Goal: Task Accomplishment & Management: Manage account settings

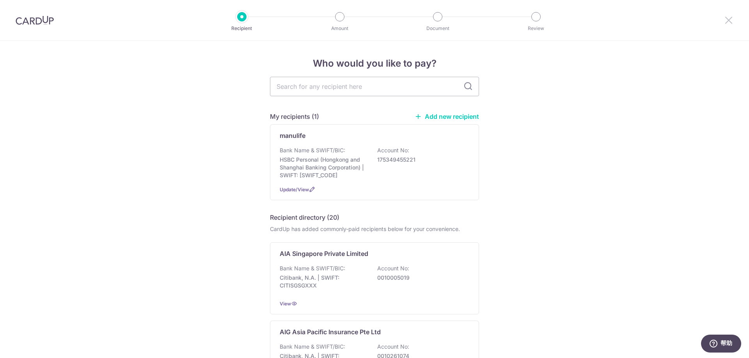
click at [726, 21] on icon at bounding box center [728, 20] width 9 height 10
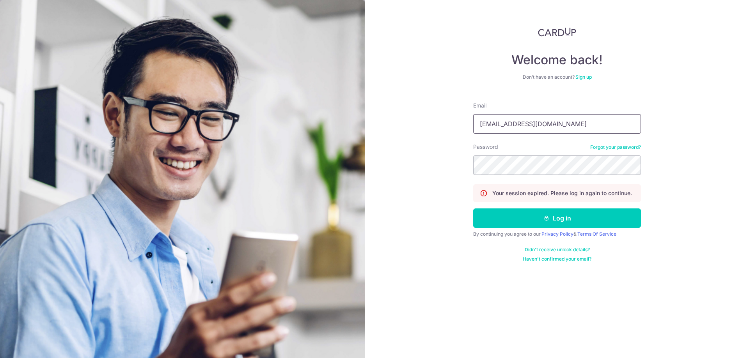
click at [538, 122] on input "[EMAIL_ADDRESS][DOMAIN_NAME]" at bounding box center [557, 123] width 168 height 19
type input "[EMAIL_ADDRESS][DOMAIN_NAME]"
click at [554, 217] on button "Log in" at bounding box center [557, 218] width 168 height 19
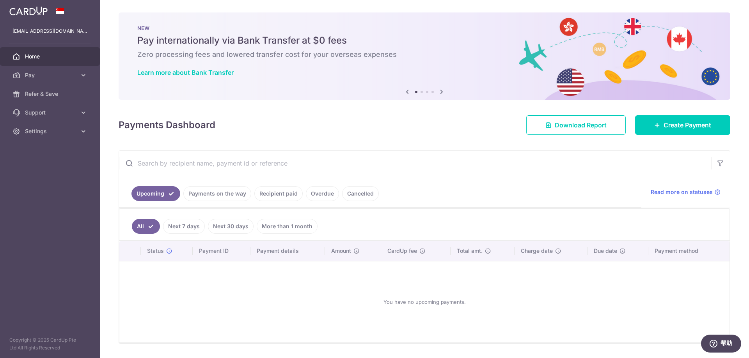
click at [211, 192] on link "Payments on the way" at bounding box center [217, 193] width 68 height 15
